Goal: Task Accomplishment & Management: Manage account settings

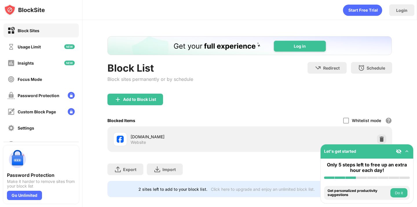
click at [158, 106] on div "Add to Block List" at bounding box center [250, 104] width 285 height 21
click at [156, 100] on div "Add to Block List" at bounding box center [139, 99] width 33 height 5
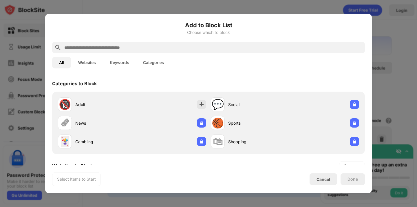
click at [250, 47] on input "text" at bounding box center [213, 47] width 299 height 7
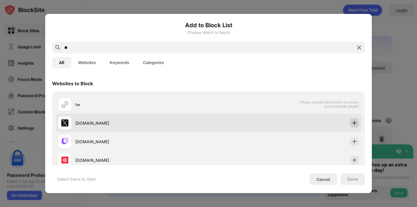
type input "**"
click at [357, 122] on img at bounding box center [355, 123] width 6 height 6
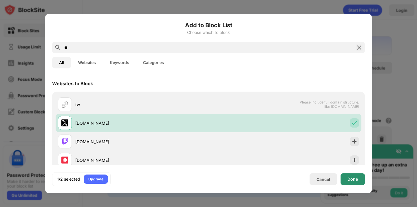
click at [358, 184] on div "Done" at bounding box center [353, 179] width 24 height 12
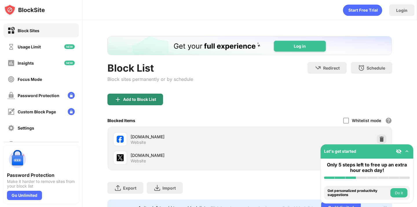
click at [145, 99] on div "Add to Block List" at bounding box center [139, 99] width 33 height 5
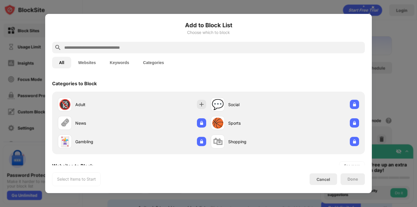
click at [339, 76] on div "Categories to Block" at bounding box center [208, 83] width 313 height 16
click at [191, 72] on div "Add to Block List Choose which to block All Websites Keywords Categories Catego…" at bounding box center [208, 103] width 313 height 165
click at [95, 62] on button "Websites" at bounding box center [87, 63] width 32 height 12
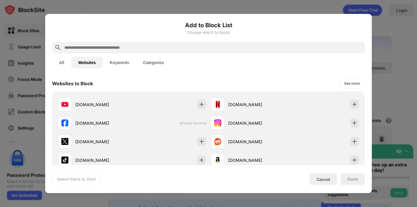
click at [366, 132] on div "Add to Block List Choose which to block All Websites Keywords Categories Websit…" at bounding box center [208, 103] width 327 height 179
click at [361, 85] on div "See more" at bounding box center [352, 83] width 25 height 9
click at [412, 78] on div at bounding box center [208, 103] width 417 height 207
